Goal: Task Accomplishment & Management: Use online tool/utility

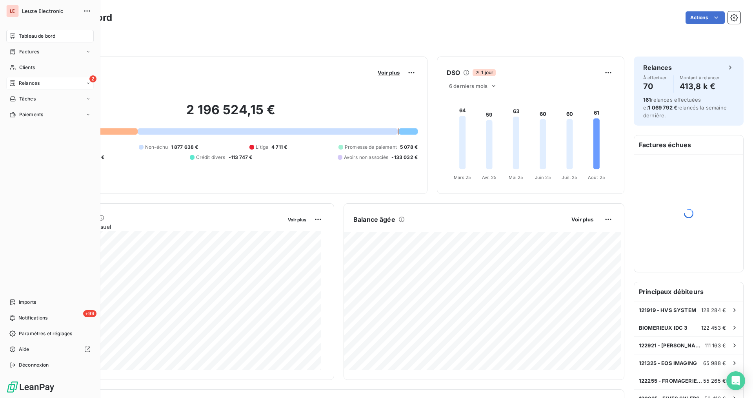
click at [48, 80] on div "2 Relances" at bounding box center [49, 83] width 87 height 13
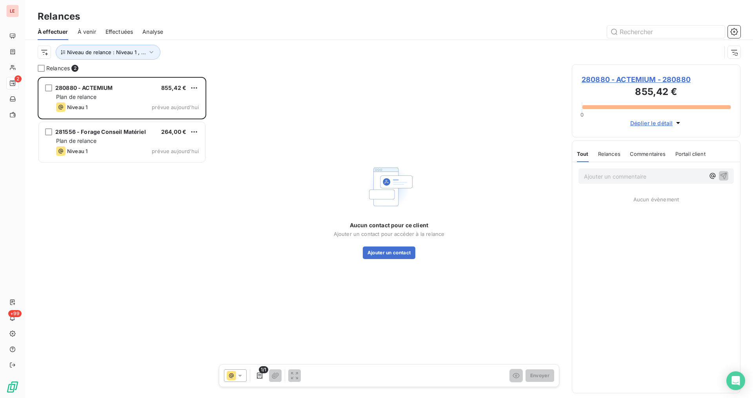
scroll to position [314, 162]
click at [41, 69] on div at bounding box center [41, 68] width 7 height 7
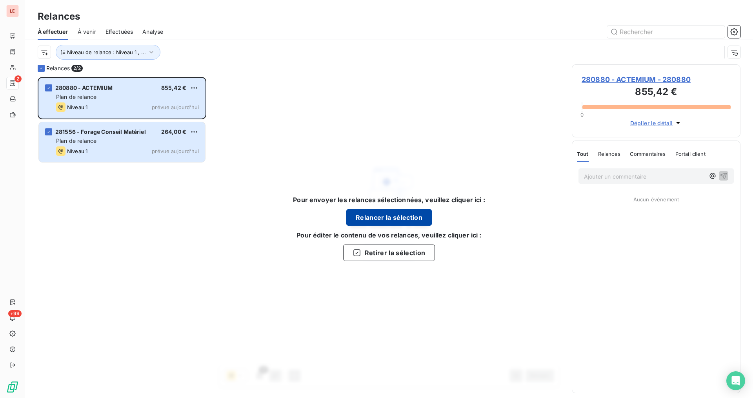
click at [370, 215] on button "Relancer la sélection" at bounding box center [389, 217] width 86 height 16
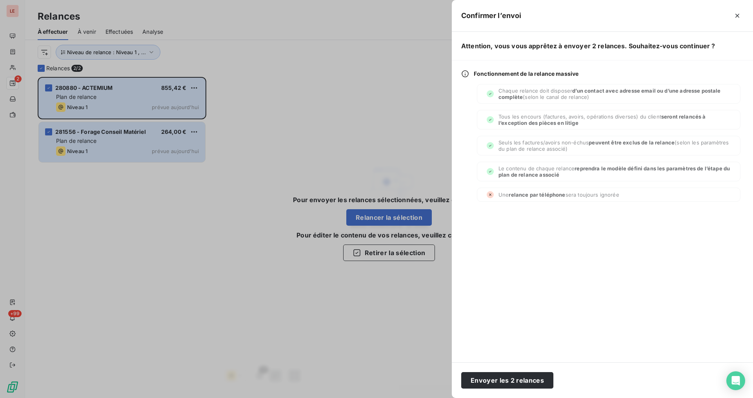
click at [428, 283] on div at bounding box center [376, 199] width 753 height 398
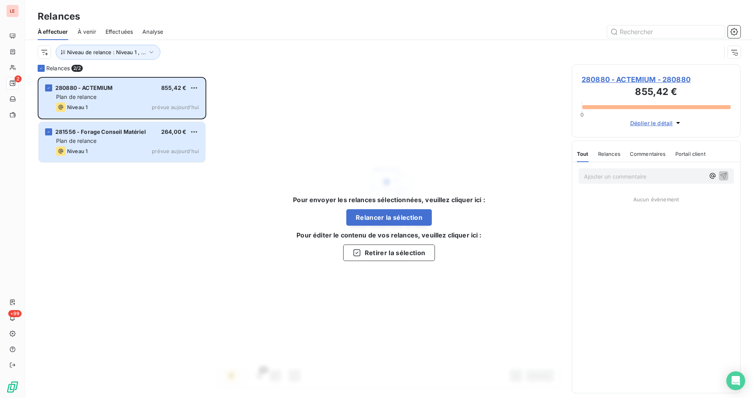
click at [632, 82] on span "280880 - ACTEMIUM - 280880" at bounding box center [656, 79] width 149 height 11
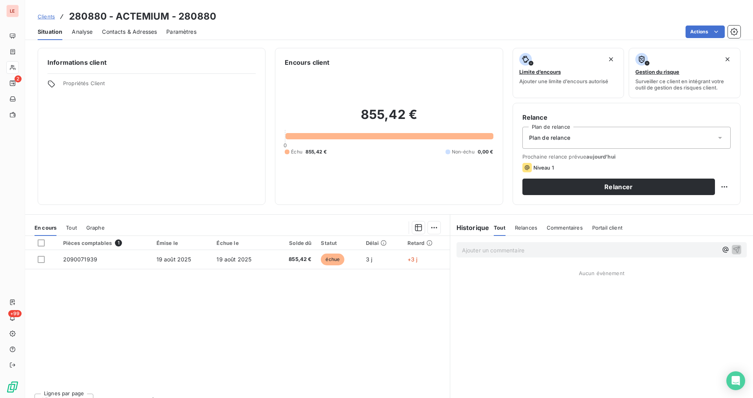
click at [152, 35] on span "Contacts & Adresses" at bounding box center [129, 32] width 55 height 8
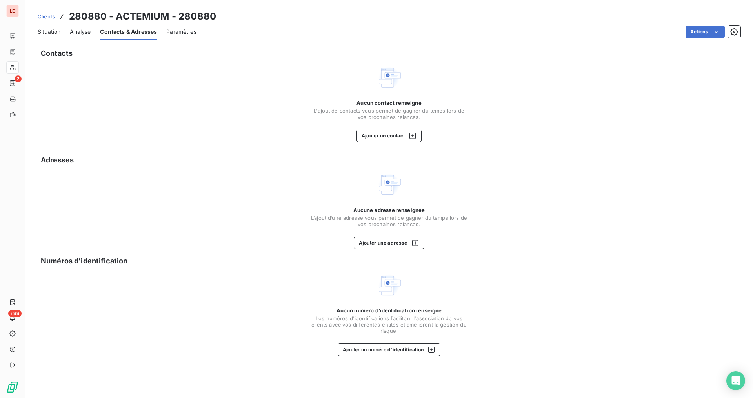
click at [404, 142] on div "Contacts Aucun contact renseigné L'ajout de contacts vous permet de gagner du t…" at bounding box center [389, 220] width 728 height 355
click at [396, 133] on button "Ajouter un contact" at bounding box center [390, 135] width 66 height 13
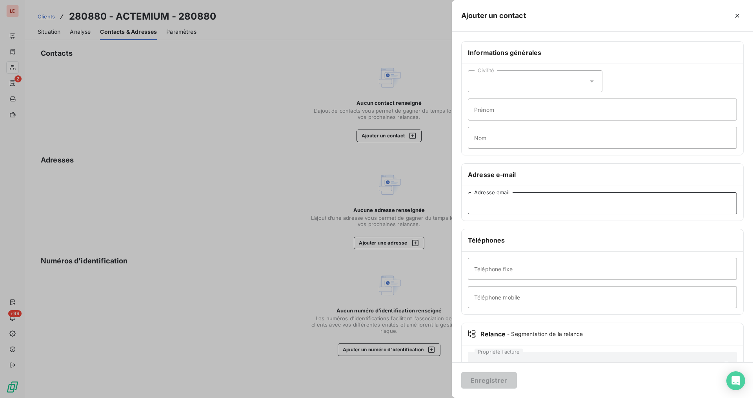
click at [499, 198] on input "Adresse email" at bounding box center [602, 203] width 269 height 22
paste input "[EMAIL_ADDRESS][DOMAIN_NAME]"
type input "[EMAIL_ADDRESS][DOMAIN_NAME]"
click at [485, 384] on button "Enregistrer" at bounding box center [489, 380] width 56 height 16
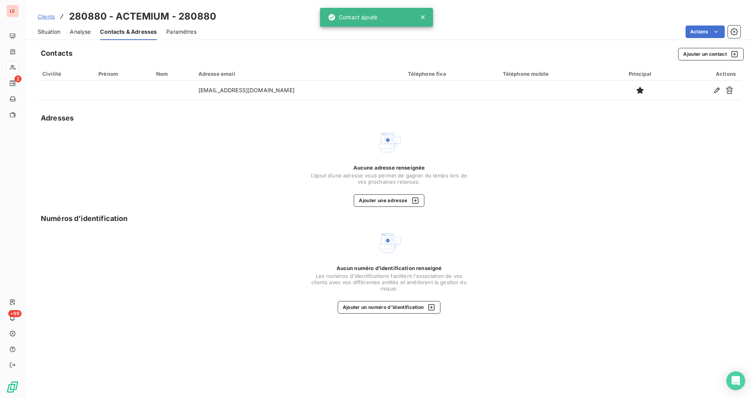
click at [40, 36] on div "Situation" at bounding box center [49, 32] width 23 height 16
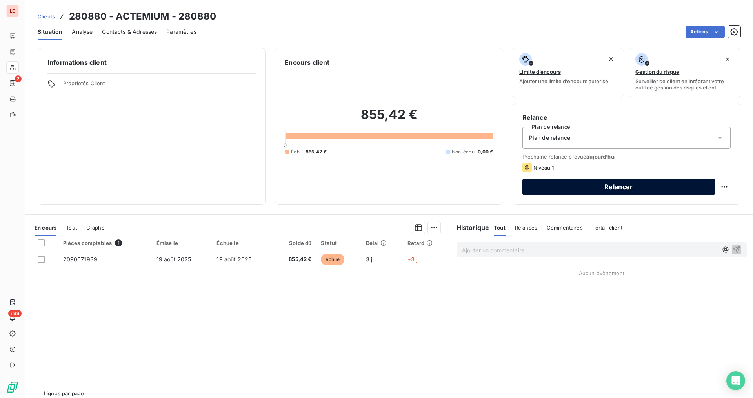
click at [648, 185] on button "Relancer" at bounding box center [619, 186] width 193 height 16
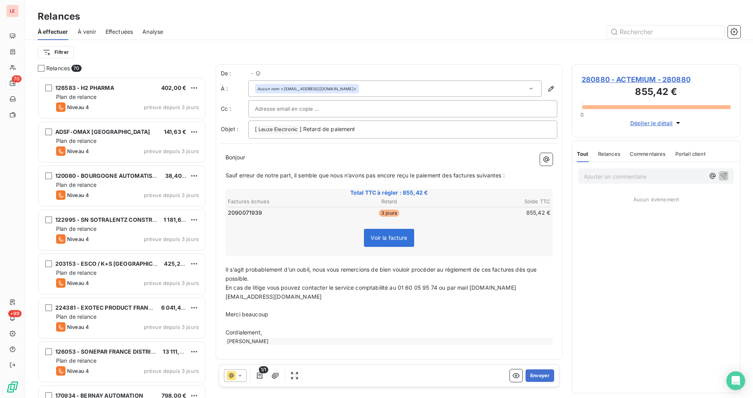
scroll to position [314, 162]
click at [541, 379] on button "Envoyer" at bounding box center [540, 375] width 29 height 13
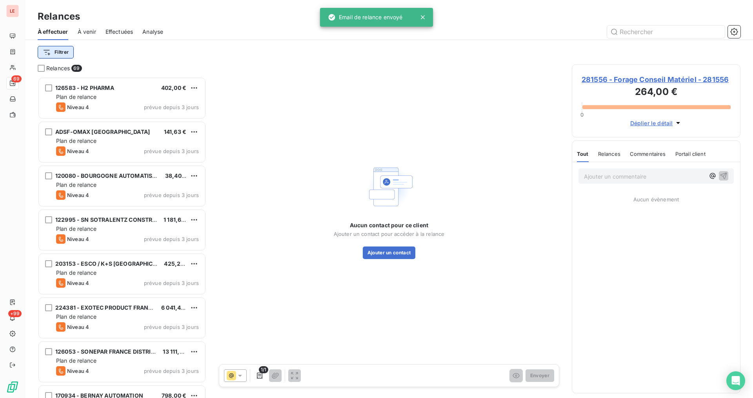
click at [62, 49] on html "LE 69 +99 Relances À effectuer À venir Effectuées Analyse Filtrer Relances 69 1…" at bounding box center [376, 199] width 753 height 398
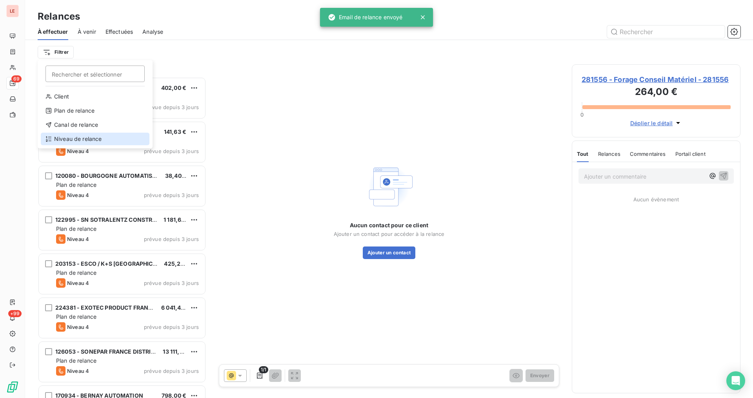
click at [134, 137] on div "Niveau de relance" at bounding box center [95, 139] width 109 height 13
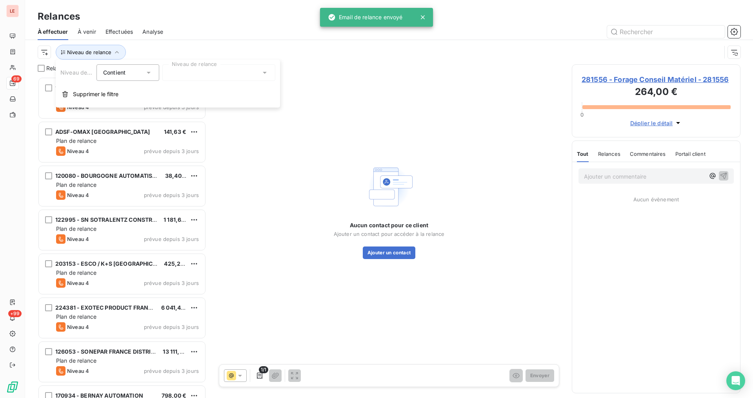
click at [177, 75] on div at bounding box center [218, 72] width 113 height 16
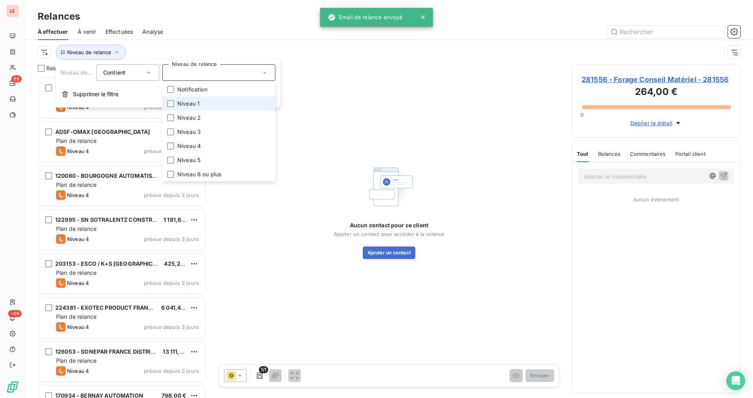
click at [176, 104] on li "Niveau 1" at bounding box center [218, 103] width 113 height 14
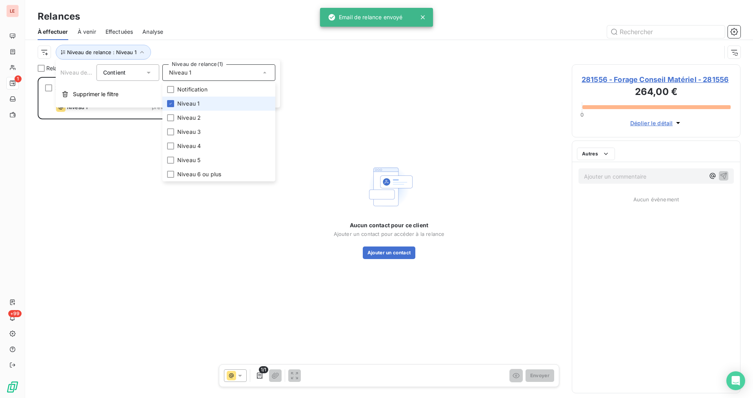
scroll to position [314, 162]
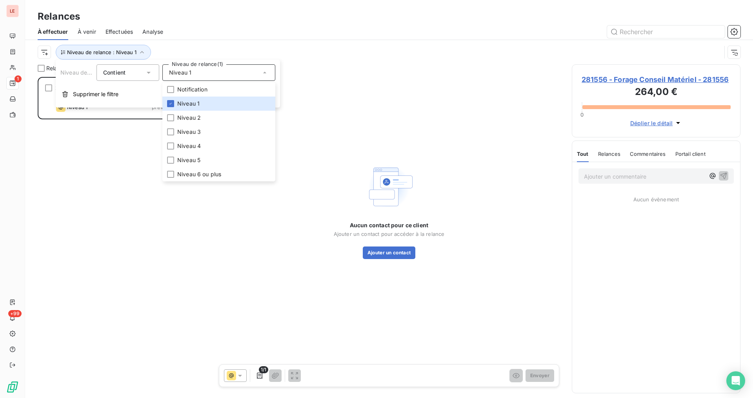
click at [195, 41] on div "Niveau de relance : Niveau 1" at bounding box center [389, 52] width 703 height 24
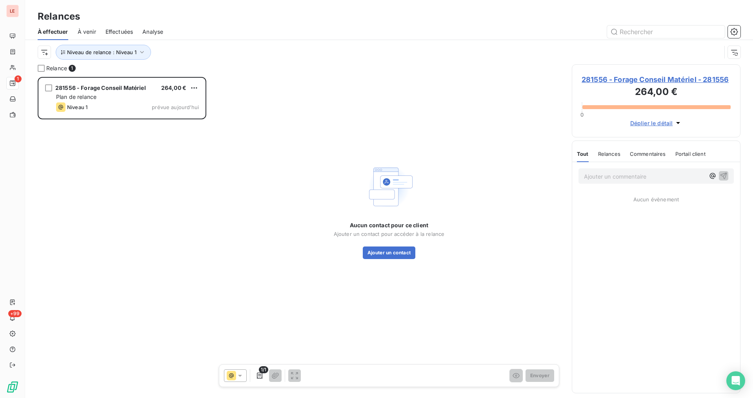
click at [590, 78] on span "281556 - Forage Conseil Matériel - 281556" at bounding box center [656, 79] width 149 height 11
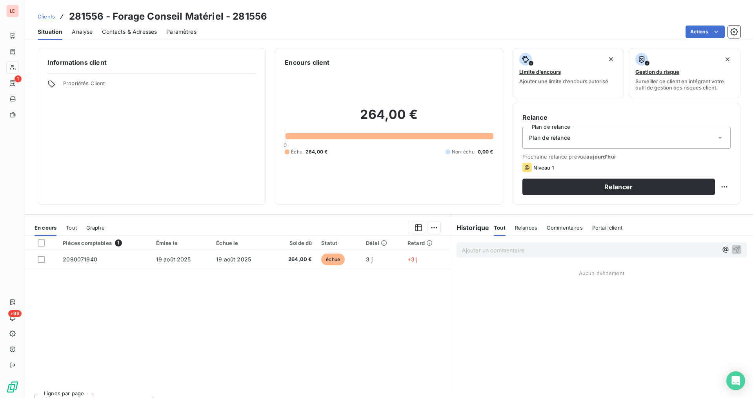
click at [127, 35] on span "Contacts & Adresses" at bounding box center [129, 32] width 55 height 8
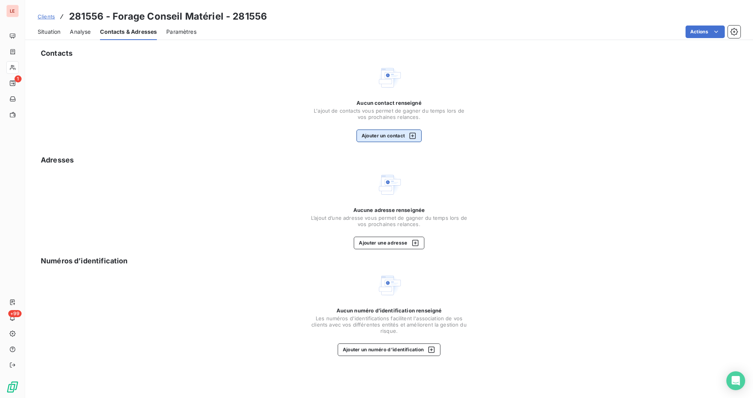
click at [375, 130] on button "Ajouter un contact" at bounding box center [390, 135] width 66 height 13
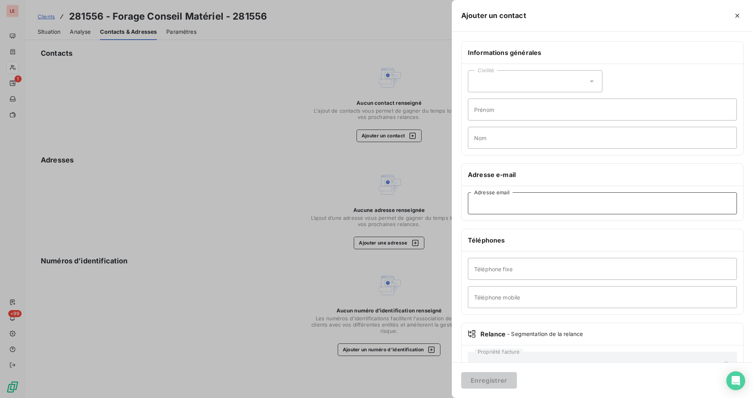
drag, startPoint x: 547, startPoint y: 211, endPoint x: 548, endPoint y: 203, distance: 8.3
click at [547, 211] on input "Adresse email" at bounding box center [602, 203] width 269 height 22
paste input "[EMAIL_ADDRESS][DOMAIN_NAME]"
type input "[EMAIL_ADDRESS][DOMAIN_NAME]"
click at [486, 376] on button "Enregistrer" at bounding box center [489, 380] width 56 height 16
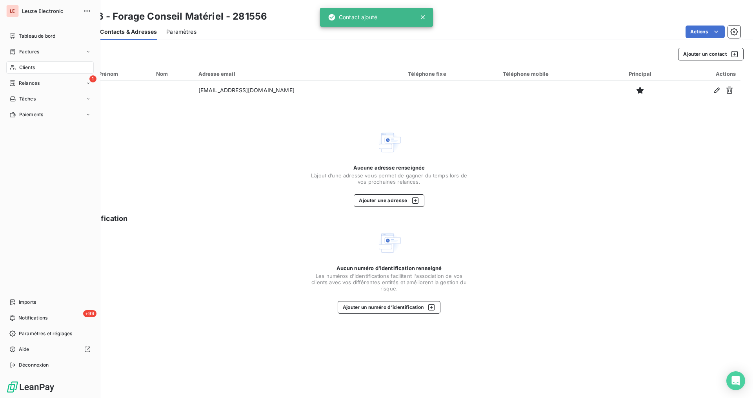
click at [5, 77] on div "[PERSON_NAME] Electronic Tableau de bord Factures Clients 1 Relances Tâches Pai…" at bounding box center [50, 199] width 100 height 398
click at [7, 79] on div "1 Relances" at bounding box center [49, 83] width 87 height 13
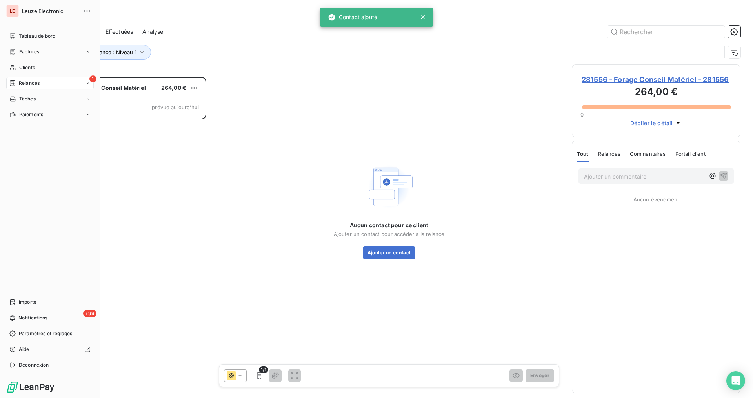
scroll to position [314, 162]
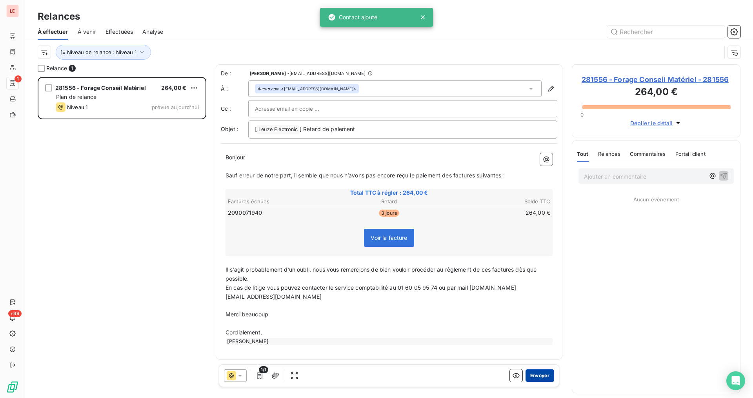
click at [547, 372] on button "Envoyer" at bounding box center [540, 375] width 29 height 13
